Goal: Check status: Check status

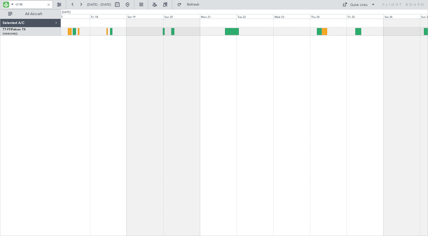
click at [27, 5] on input "t7-ffi" at bounding box center [30, 5] width 29 height 8
drag, startPoint x: 20, startPoint y: 5, endPoint x: 38, endPoint y: 7, distance: 18.9
click at [38, 7] on input "t7-ffi" at bounding box center [30, 5] width 29 height 8
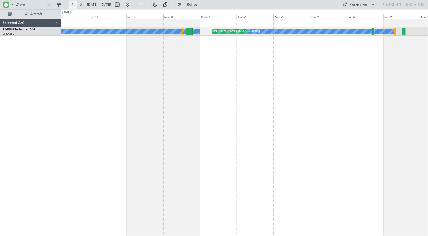
click at [72, 4] on button at bounding box center [73, 5] width 8 height 8
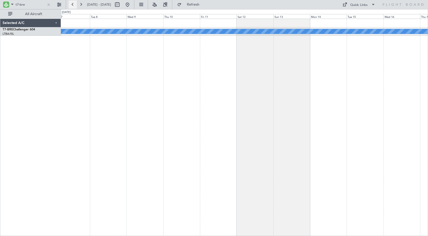
click at [72, 5] on button at bounding box center [73, 5] width 8 height 8
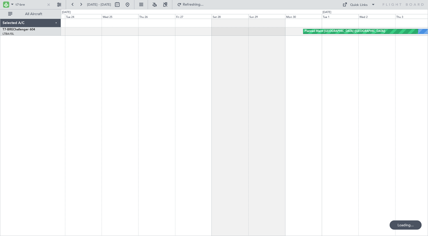
click at [264, 60] on div "A/C Unavailable Planned Maint [GEOGRAPHIC_DATA] ([GEOGRAPHIC_DATA])" at bounding box center [244, 128] width 367 height 218
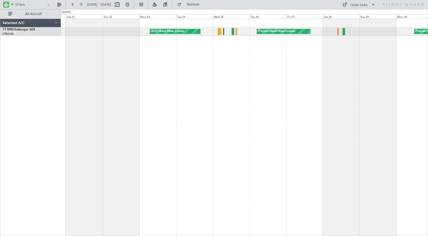
click at [326, 61] on div "Planned Maint [GEOGRAPHIC_DATA] ([GEOGRAPHIC_DATA]) Planned Maint Milan ([GEOGR…" at bounding box center [244, 128] width 367 height 218
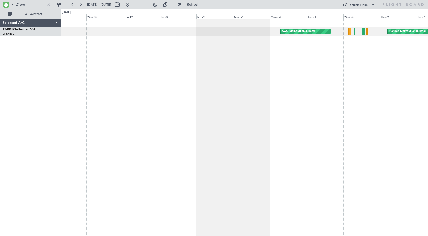
click at [239, 59] on div "Planned Maint Milan (Linate) AOG Maint Milan ([GEOGRAPHIC_DATA])" at bounding box center [244, 128] width 367 height 218
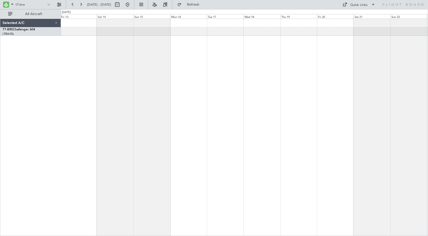
click at [182, 57] on div "AOG Maint Milan (Linate)" at bounding box center [244, 128] width 367 height 218
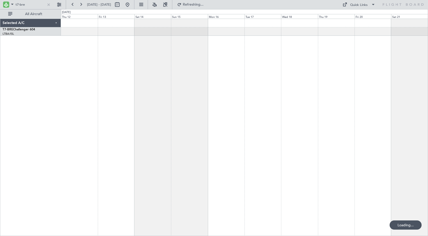
click at [147, 52] on div "AOG Maint Milan (Linate)" at bounding box center [244, 128] width 367 height 218
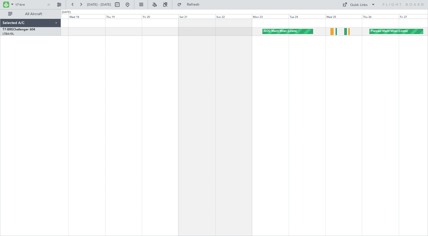
click at [101, 64] on div "AOG Maint Milan (Linate) Planned Maint Milan ([GEOGRAPHIC_DATA])" at bounding box center [244, 128] width 367 height 218
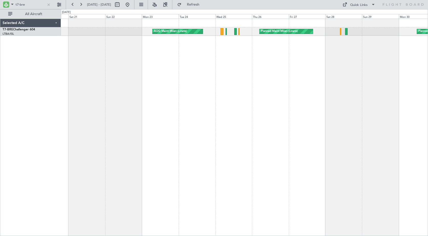
click at [130, 66] on div "AOG Maint Milan (Linate) Planned Maint Milan ([GEOGRAPHIC_DATA]) Planned Maint …" at bounding box center [244, 128] width 367 height 218
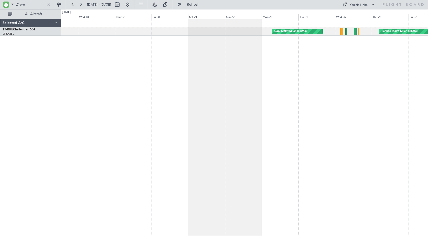
click at [247, 61] on div "Planned Maint Milan (Linate) AOG Maint Milan ([GEOGRAPHIC_DATA])" at bounding box center [244, 128] width 367 height 218
click at [130, 76] on div "Planned Maint Milan (Linate) AOG Maint Milan ([GEOGRAPHIC_DATA])" at bounding box center [244, 128] width 367 height 218
click at [30, 6] on input "t7-bre" at bounding box center [30, 5] width 29 height 8
drag, startPoint x: 25, startPoint y: 5, endPoint x: 3, endPoint y: 2, distance: 22.3
click at [3, 2] on div "t7-bre" at bounding box center [28, 5] width 50 height 8
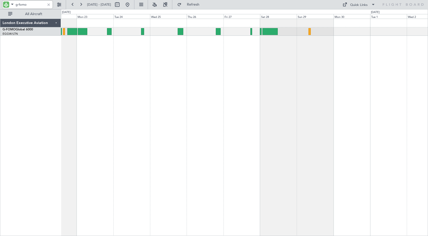
click at [64, 81] on div at bounding box center [244, 128] width 367 height 218
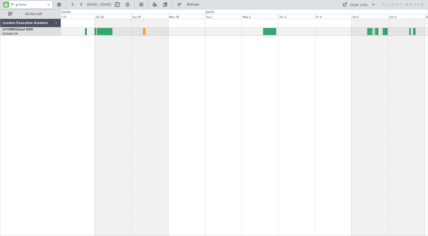
click at [89, 64] on div at bounding box center [244, 128] width 367 height 218
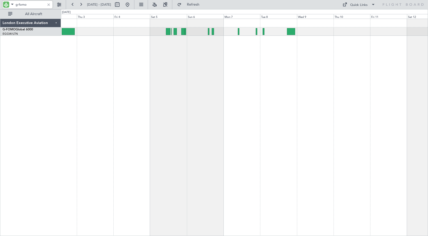
click at [167, 59] on div at bounding box center [244, 128] width 367 height 218
type input "g-fomo"
